Goal: Task Accomplishment & Management: Manage account settings

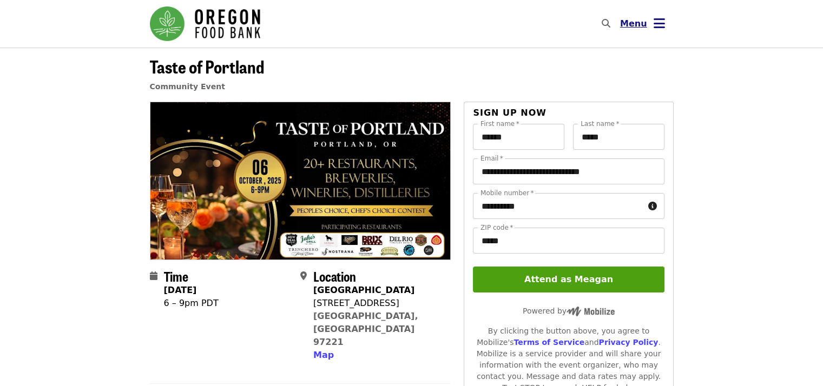
click at [654, 27] on icon "bars icon" at bounding box center [658, 24] width 11 height 16
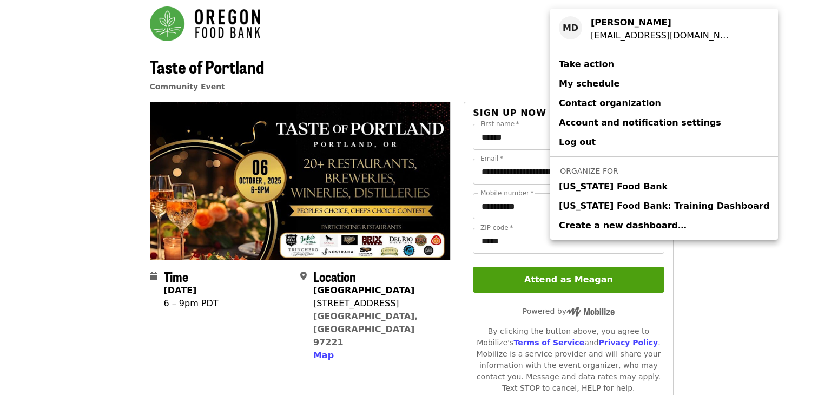
click at [631, 191] on span "[US_STATE] Food Bank" at bounding box center [613, 186] width 109 height 13
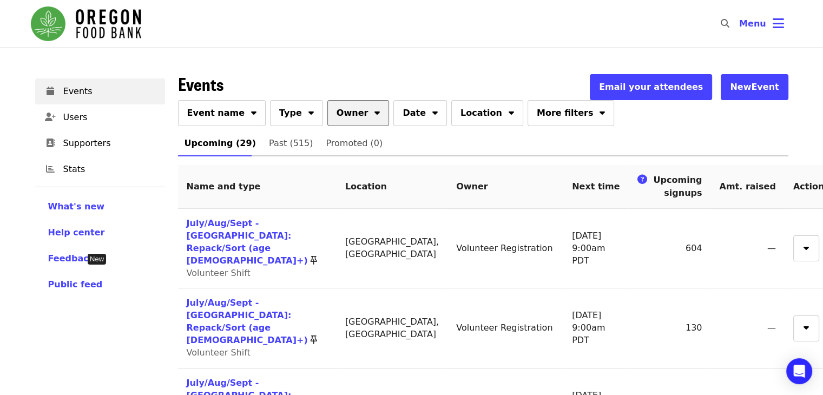
click at [336, 111] on span "Owner" at bounding box center [352, 113] width 32 height 13
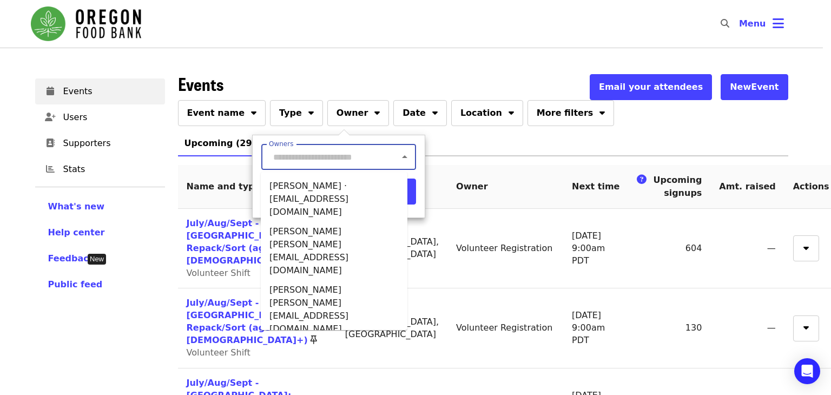
type input "*"
click at [334, 156] on input "*" at bounding box center [323, 157] width 107 height 21
click at [346, 195] on li "[PERSON_NAME] · [EMAIL_ADDRESS][DOMAIN_NAME]" at bounding box center [334, 198] width 147 height 45
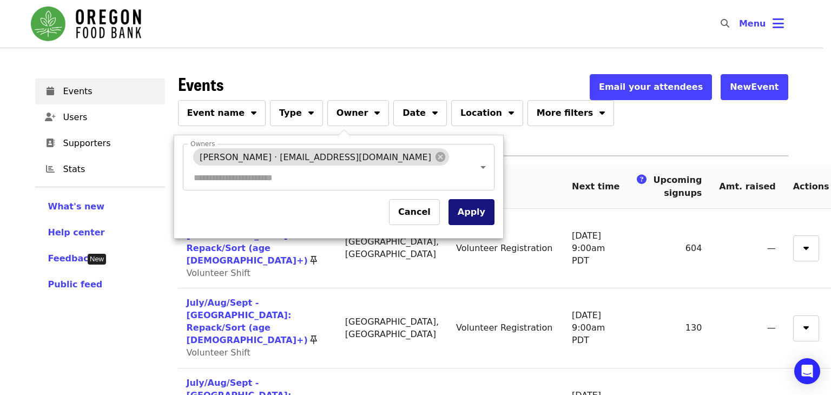
click at [480, 222] on button "Apply" at bounding box center [471, 212] width 46 height 26
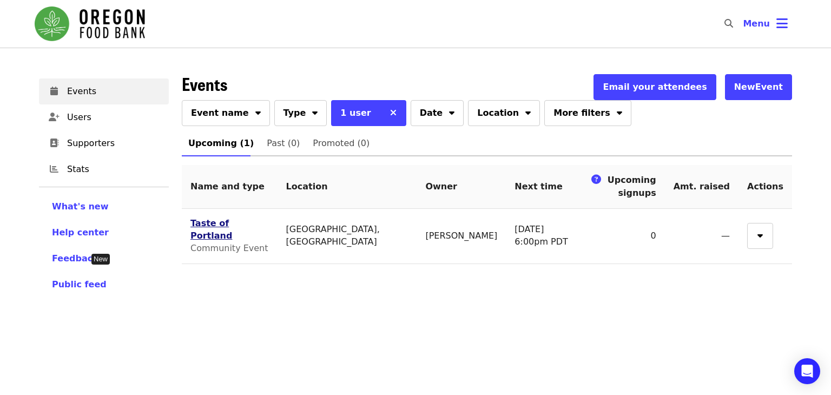
click at [222, 225] on link "Taste of Portland" at bounding box center [211, 229] width 42 height 23
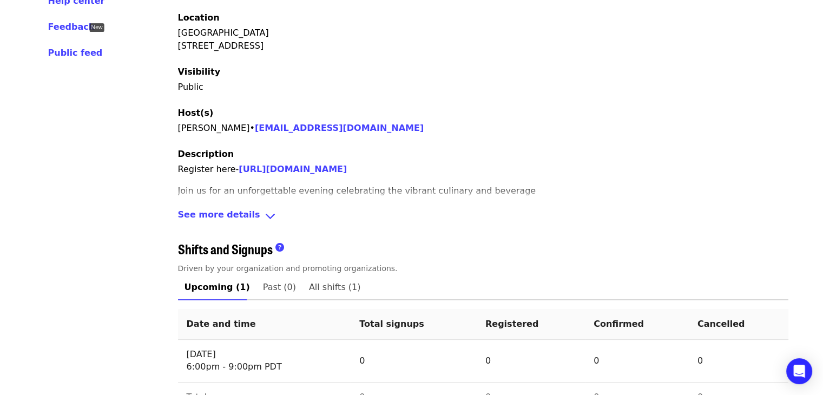
scroll to position [262, 0]
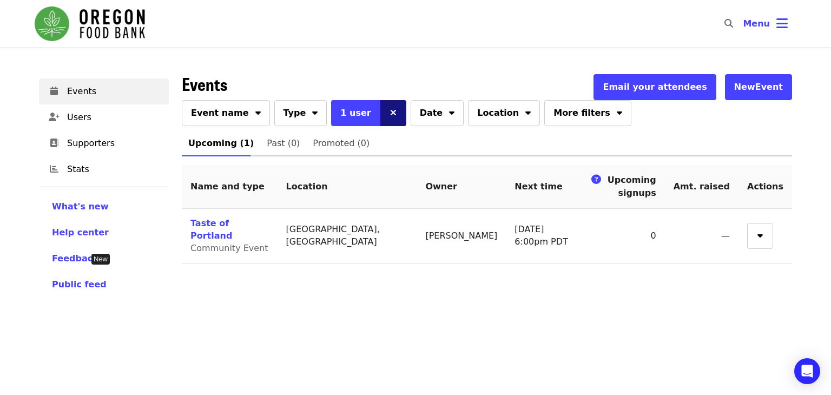
click at [390, 113] on icon "times icon" at bounding box center [393, 113] width 6 height 10
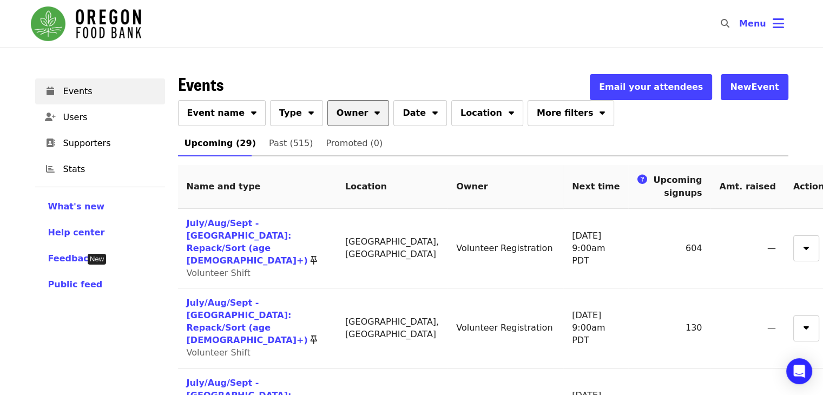
click at [350, 113] on button "Owner" at bounding box center [358, 113] width 62 height 26
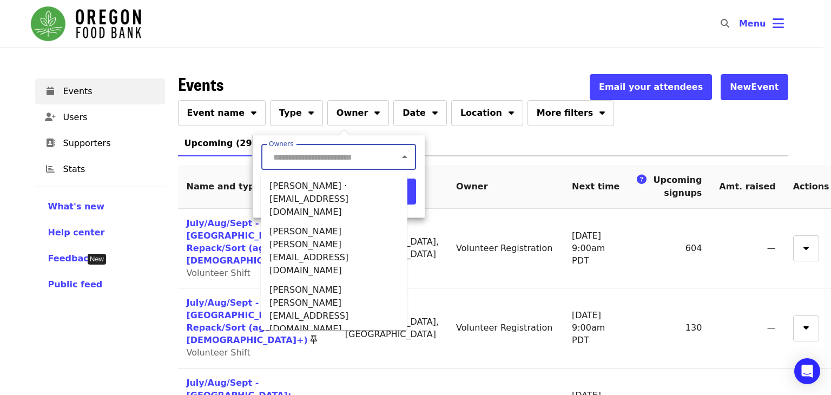
click at [348, 156] on input "Owners" at bounding box center [323, 157] width 107 height 21
type input "***"
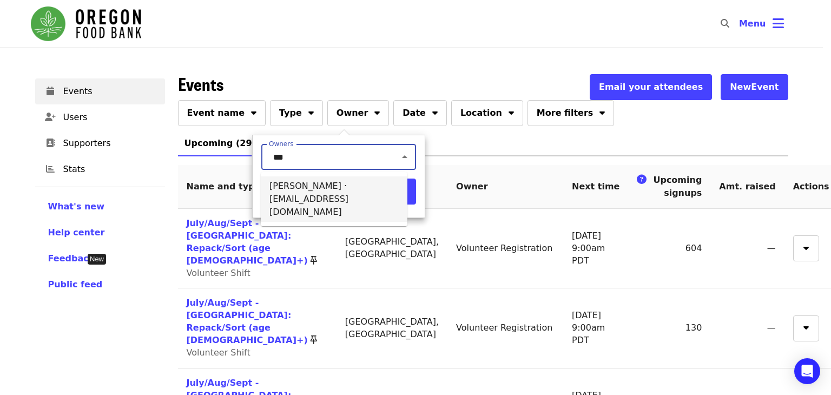
click at [346, 194] on li "[PERSON_NAME] · [EMAIL_ADDRESS][DOMAIN_NAME]" at bounding box center [334, 198] width 147 height 45
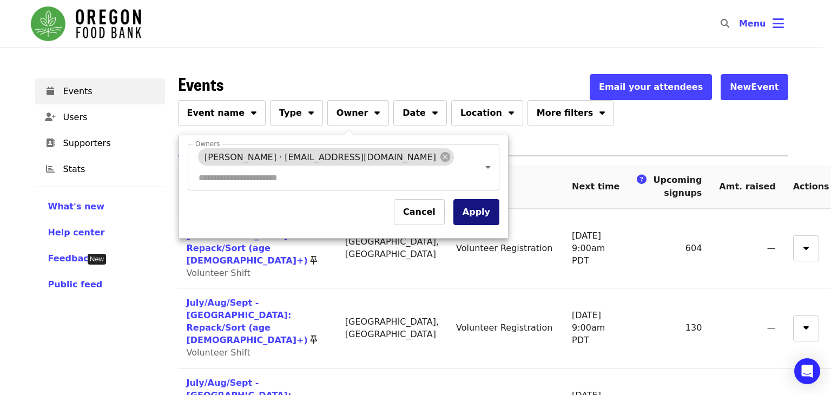
click at [474, 207] on button "Apply" at bounding box center [476, 212] width 46 height 26
